Goal: Task Accomplishment & Management: Use online tool/utility

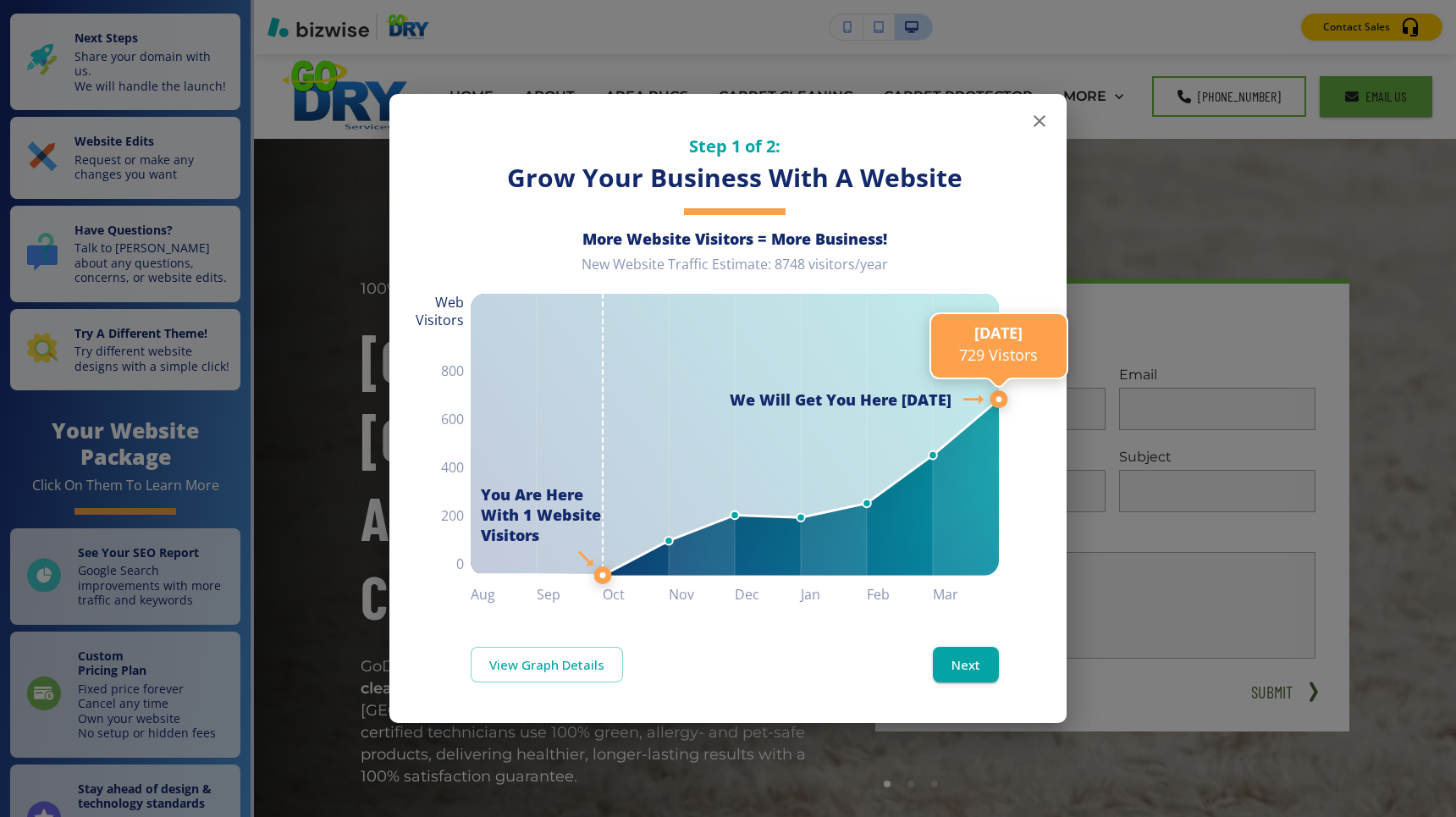
click at [1043, 104] on button "button" at bounding box center [1039, 121] width 34 height 34
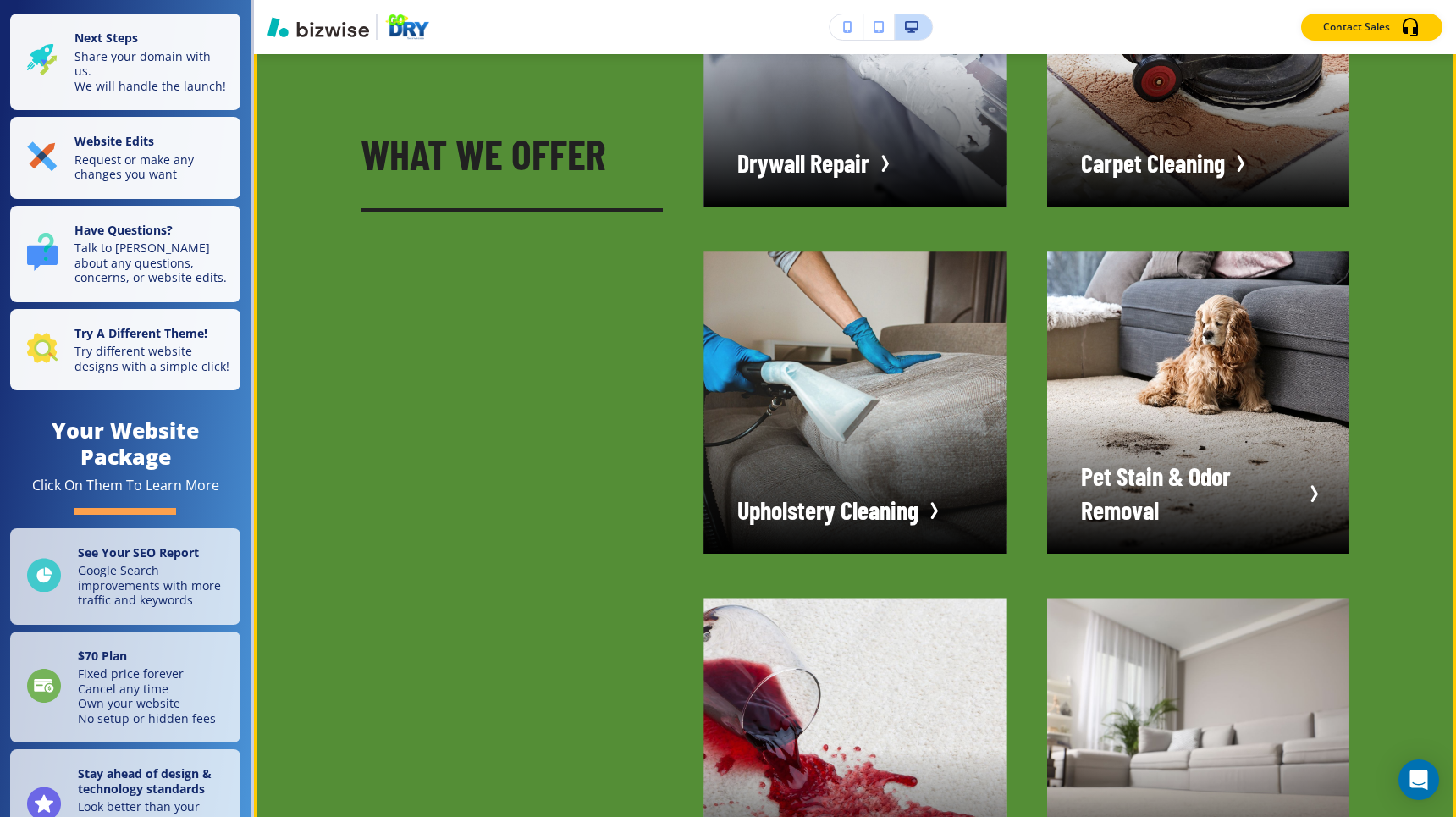
scroll to position [3858, 0]
